Goal: Find contact information: Find contact information

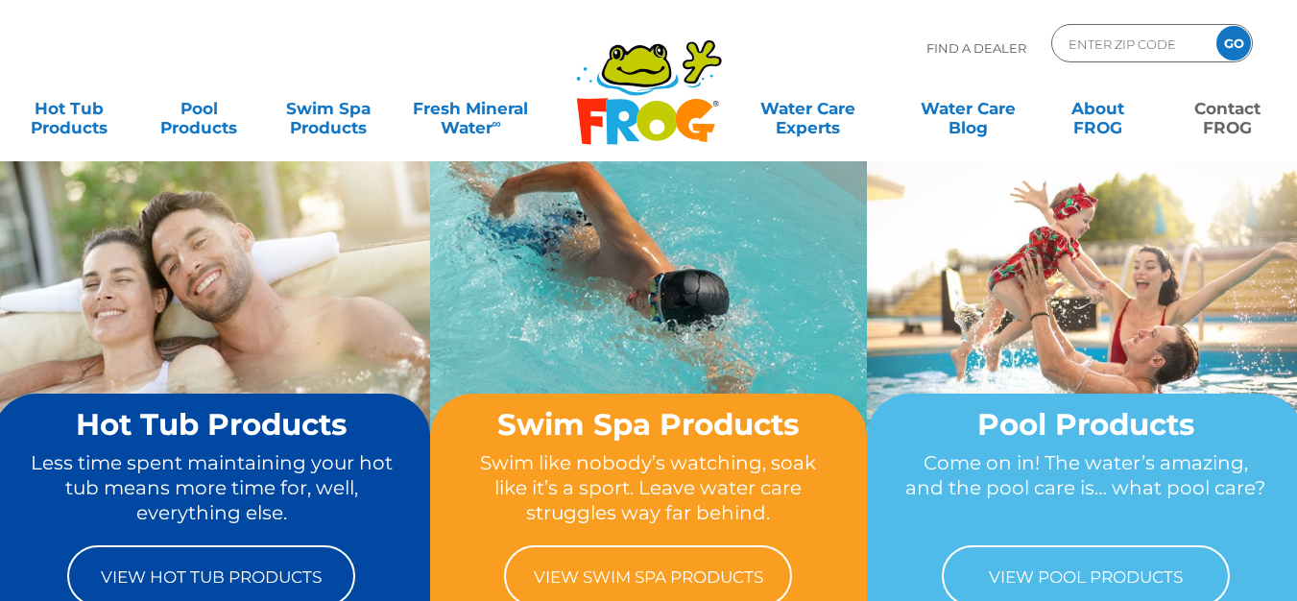
click at [1226, 112] on link "Contact FROG" at bounding box center [1227, 108] width 101 height 38
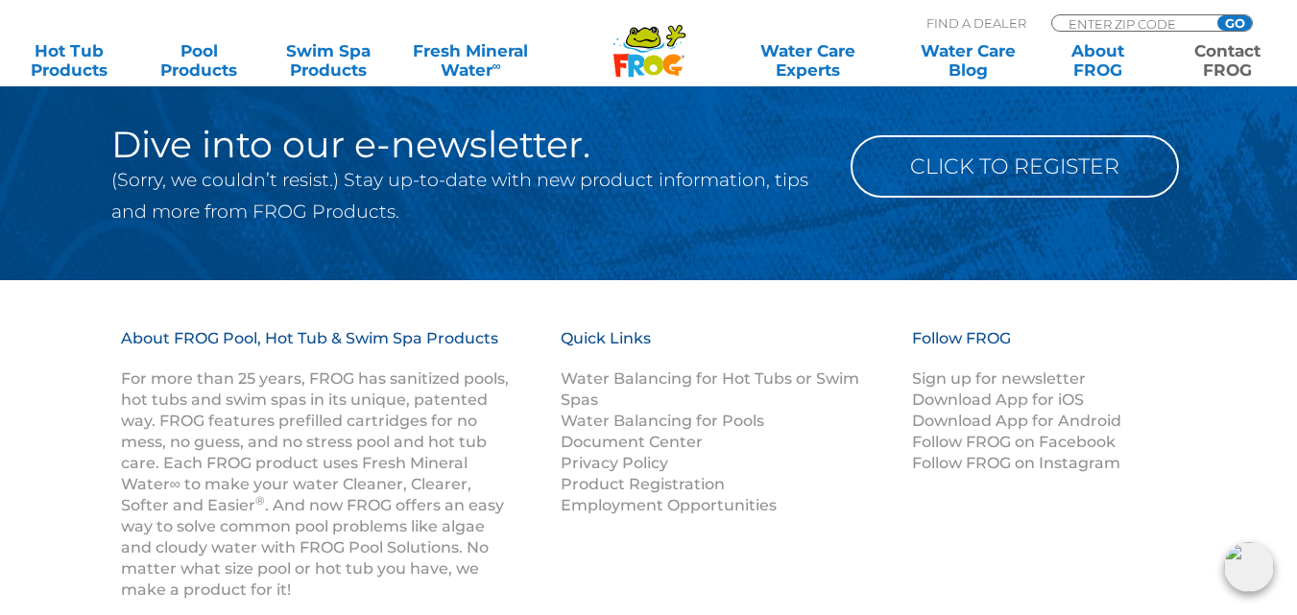
scroll to position [3163, 0]
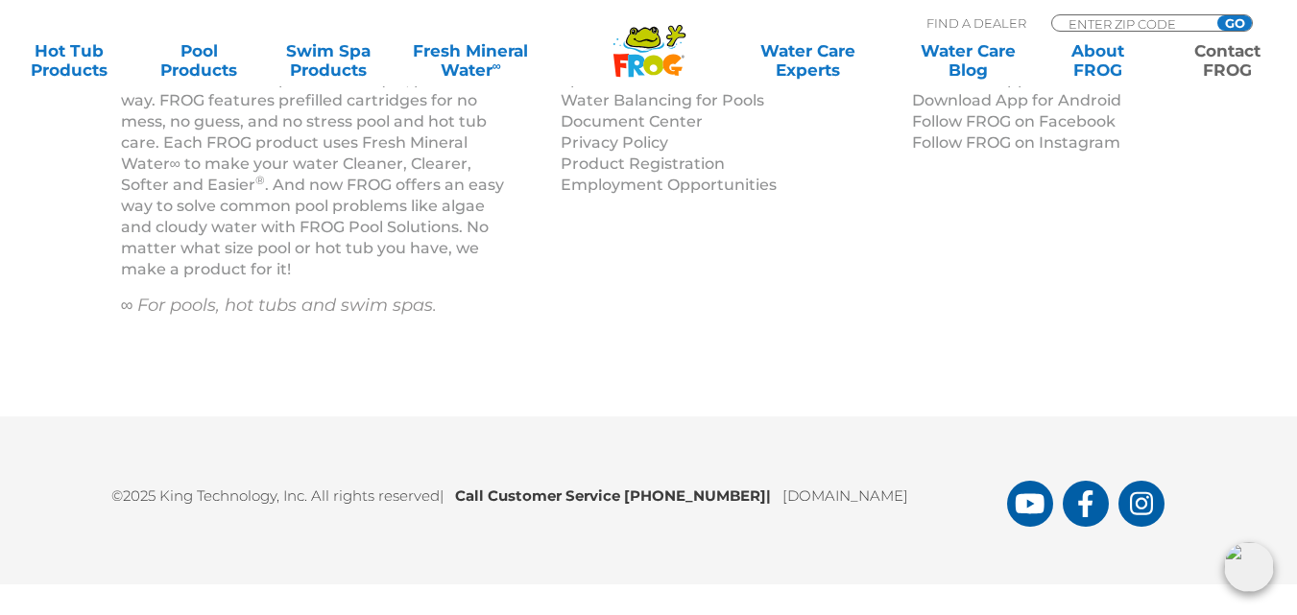
drag, startPoint x: 746, startPoint y: 495, endPoint x: 631, endPoint y: 505, distance: 114.6
click at [631, 505] on p "©2025 King Technology, Inc. All rights reserved | Call Customer Service [PHONE_…" at bounding box center [558, 491] width 895 height 34
copy b "[PHONE_NUMBER]"
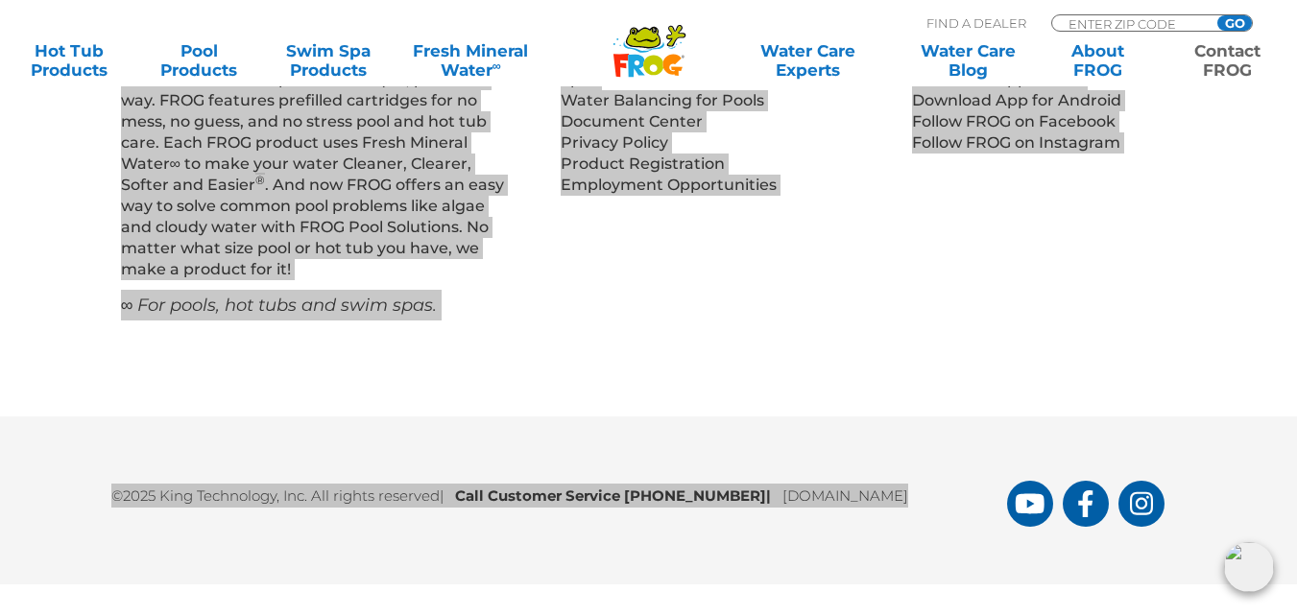
scroll to position [1370, 0]
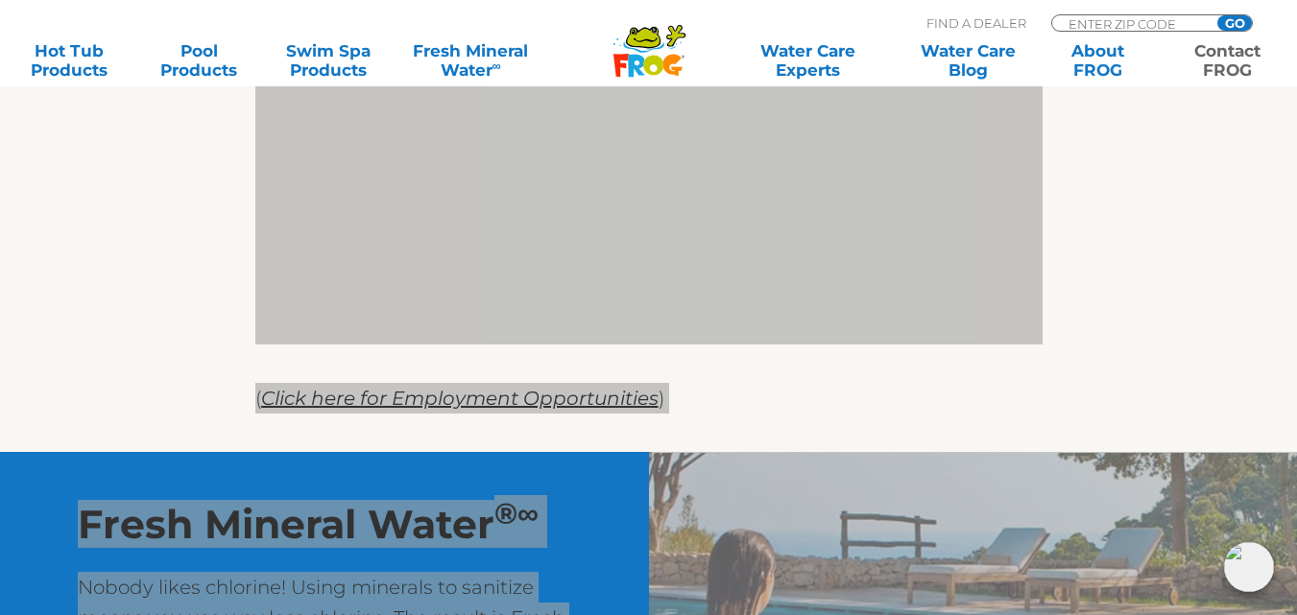
drag, startPoint x: 1296, startPoint y: 531, endPoint x: 1303, endPoint y: 299, distance: 231.4
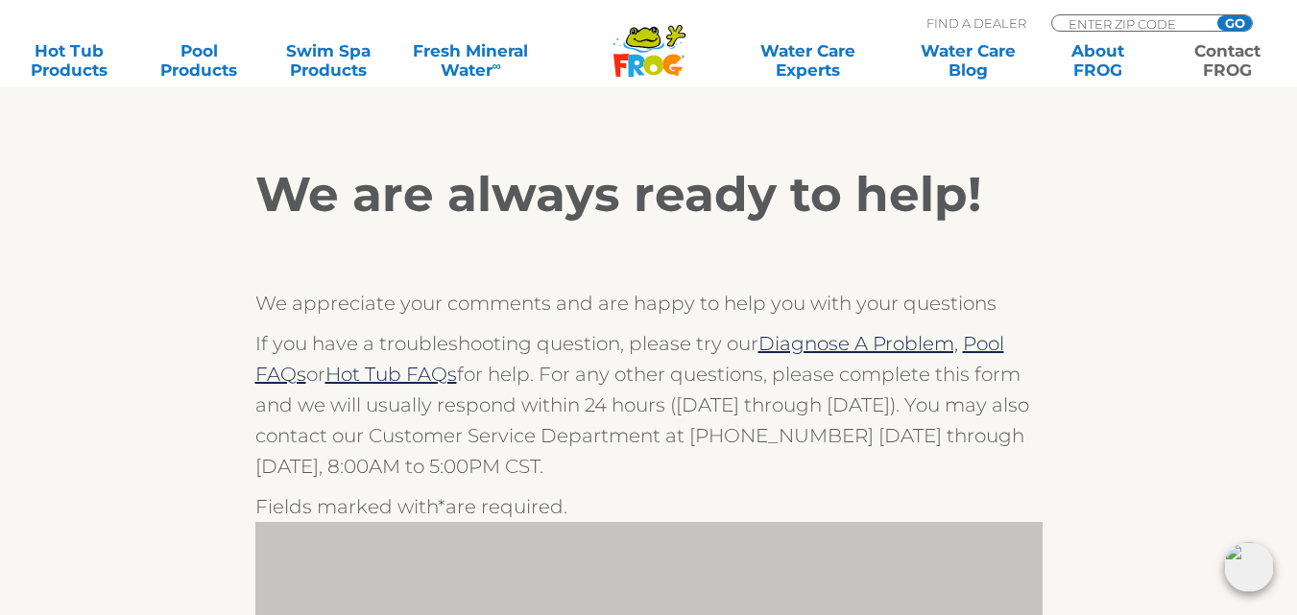
scroll to position [311, 0]
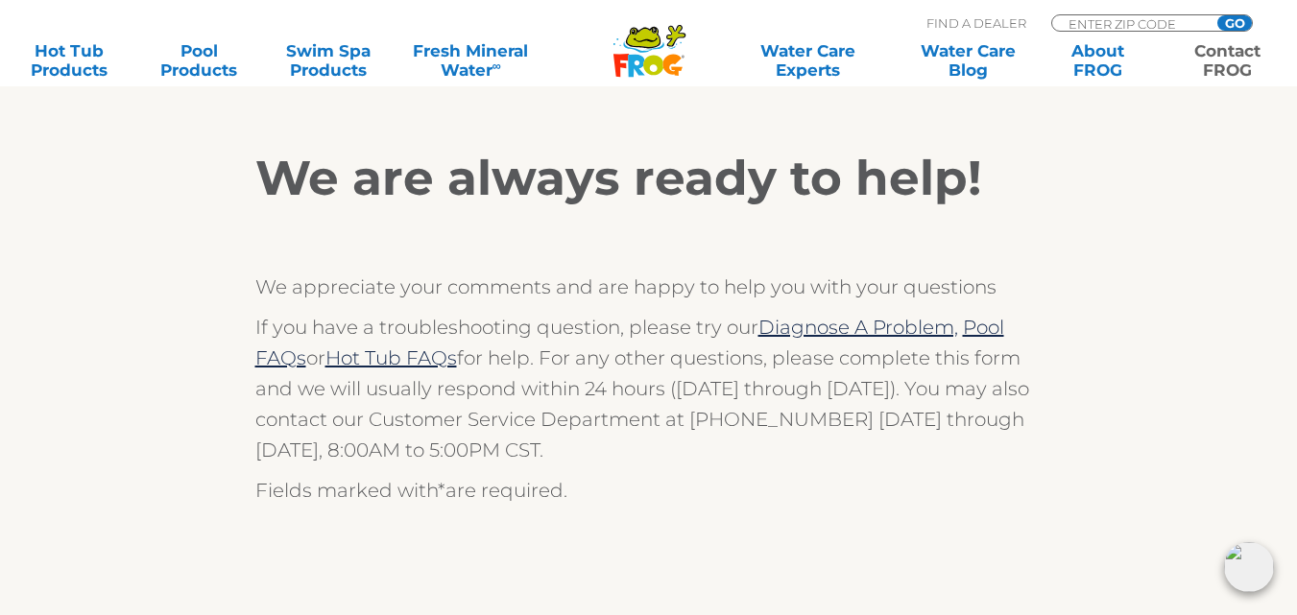
click at [1121, 252] on div "We are always ready to help! We appreciate your comments and are happy to help …" at bounding box center [649, 545] width 1180 height 838
